Goal: Transaction & Acquisition: Purchase product/service

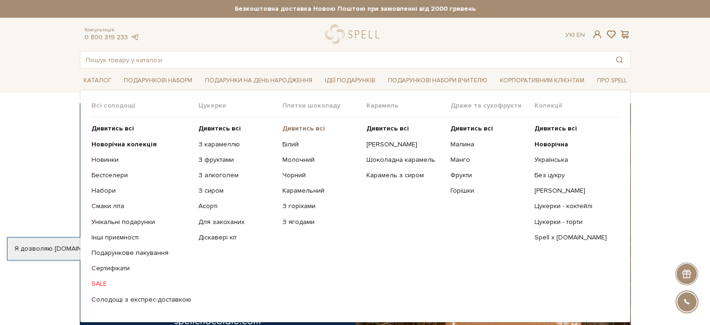
click at [297, 128] on b "Дивитись всі" at bounding box center [304, 128] width 43 height 8
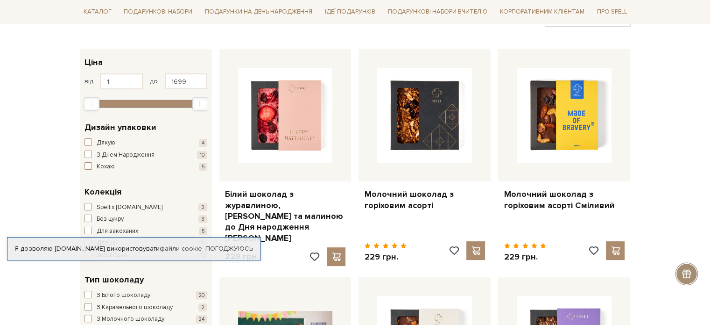
scroll to position [140, 0]
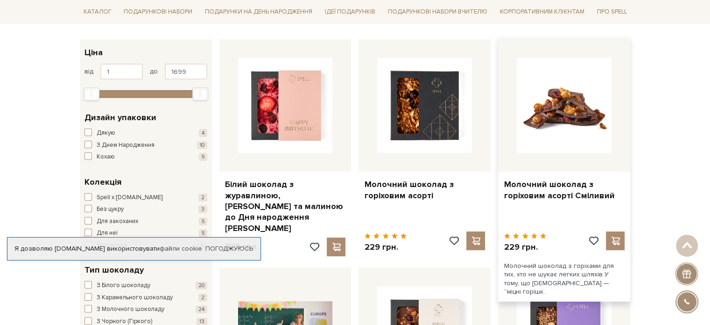
click at [548, 128] on img at bounding box center [564, 105] width 95 height 95
